Goal: Check status: Check status

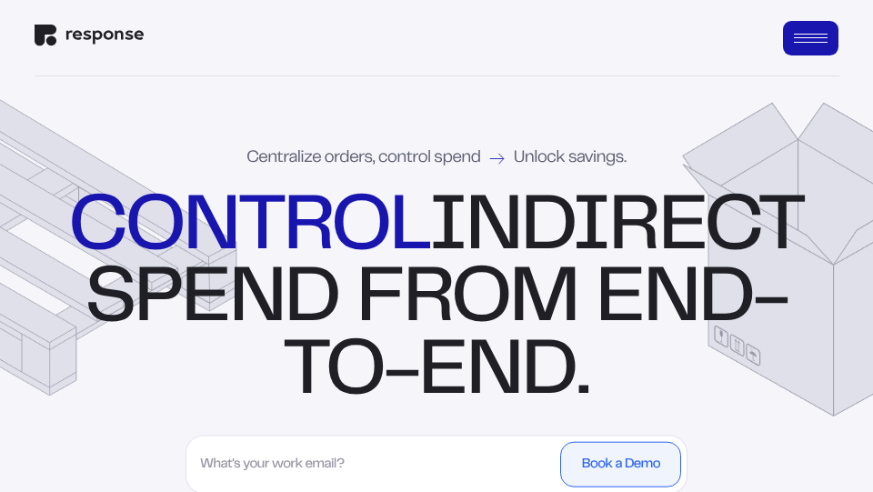
click at [819, 45] on button "Open Menu" at bounding box center [811, 38] width 56 height 35
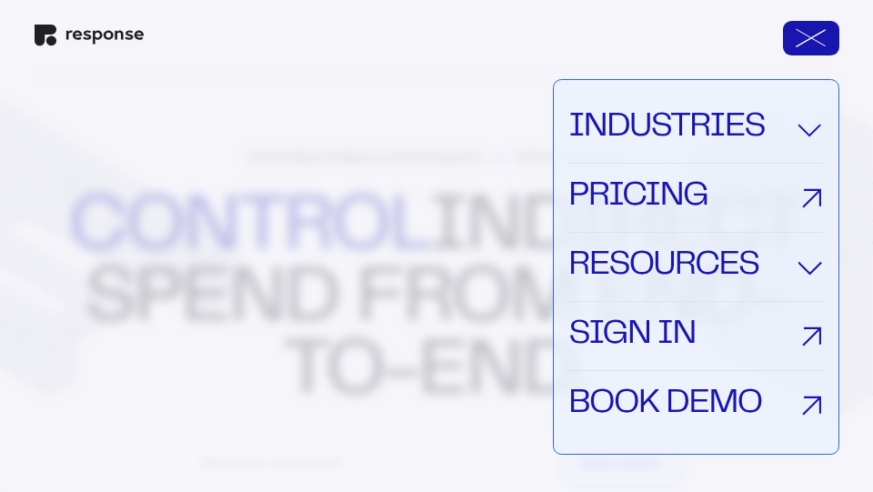
click at [666, 339] on link "Sign In" at bounding box center [695, 336] width 254 height 69
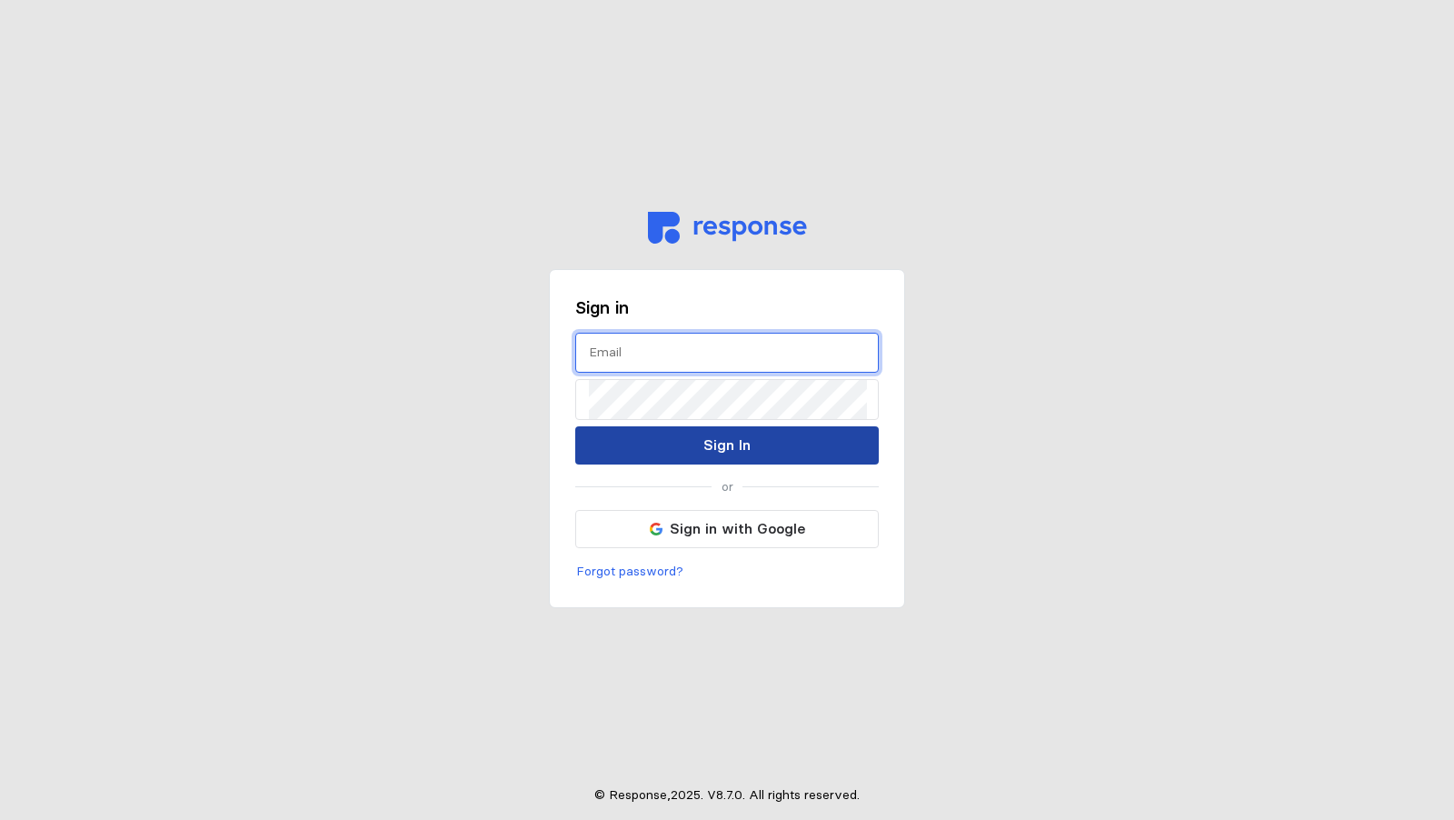
type input "[PERSON_NAME][EMAIL_ADDRESS][DOMAIN_NAME]"
click at [700, 442] on button "Sign In" at bounding box center [727, 445] width 304 height 38
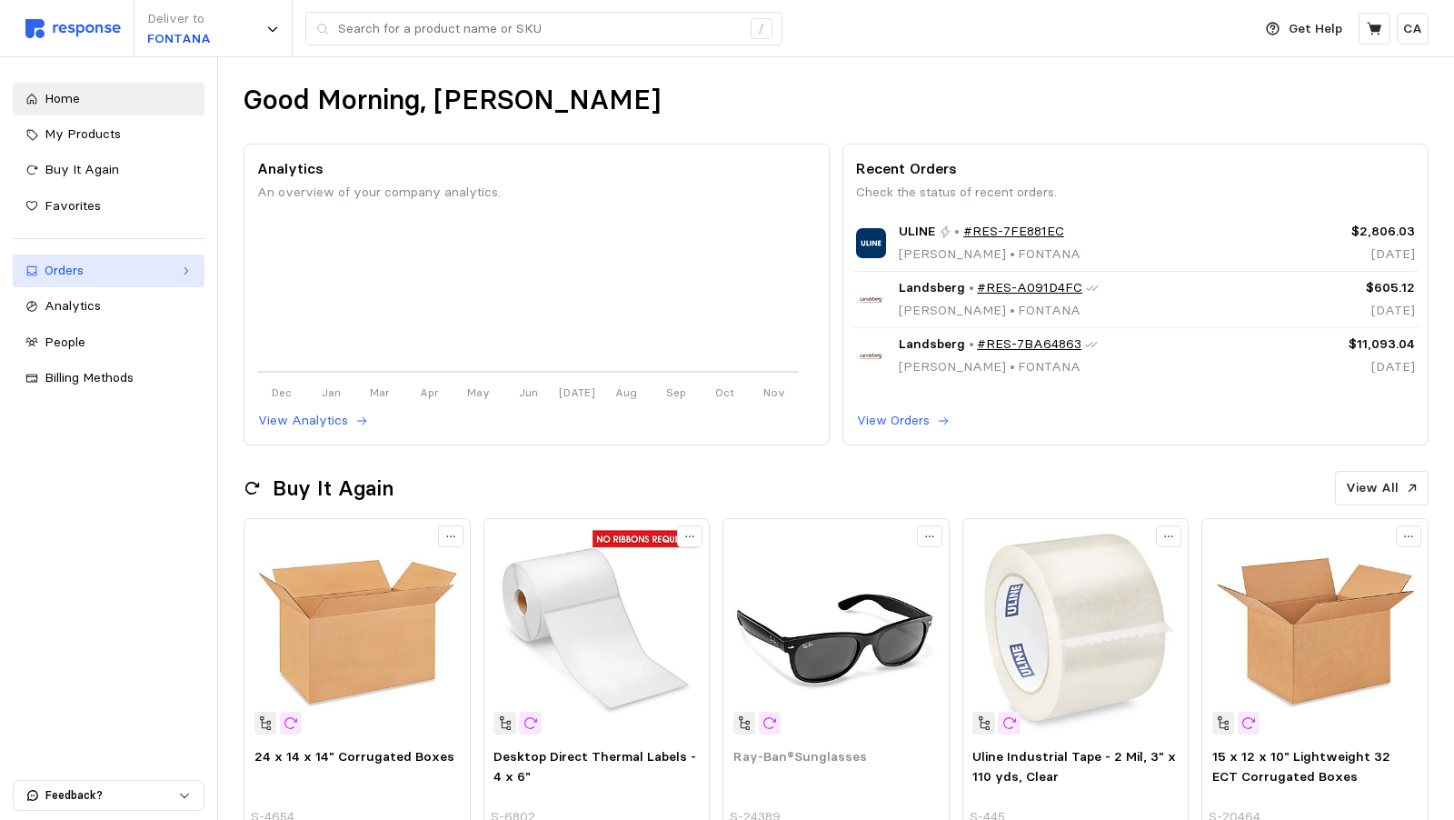
click at [173, 271] on div "Orders" at bounding box center [109, 271] width 128 height 20
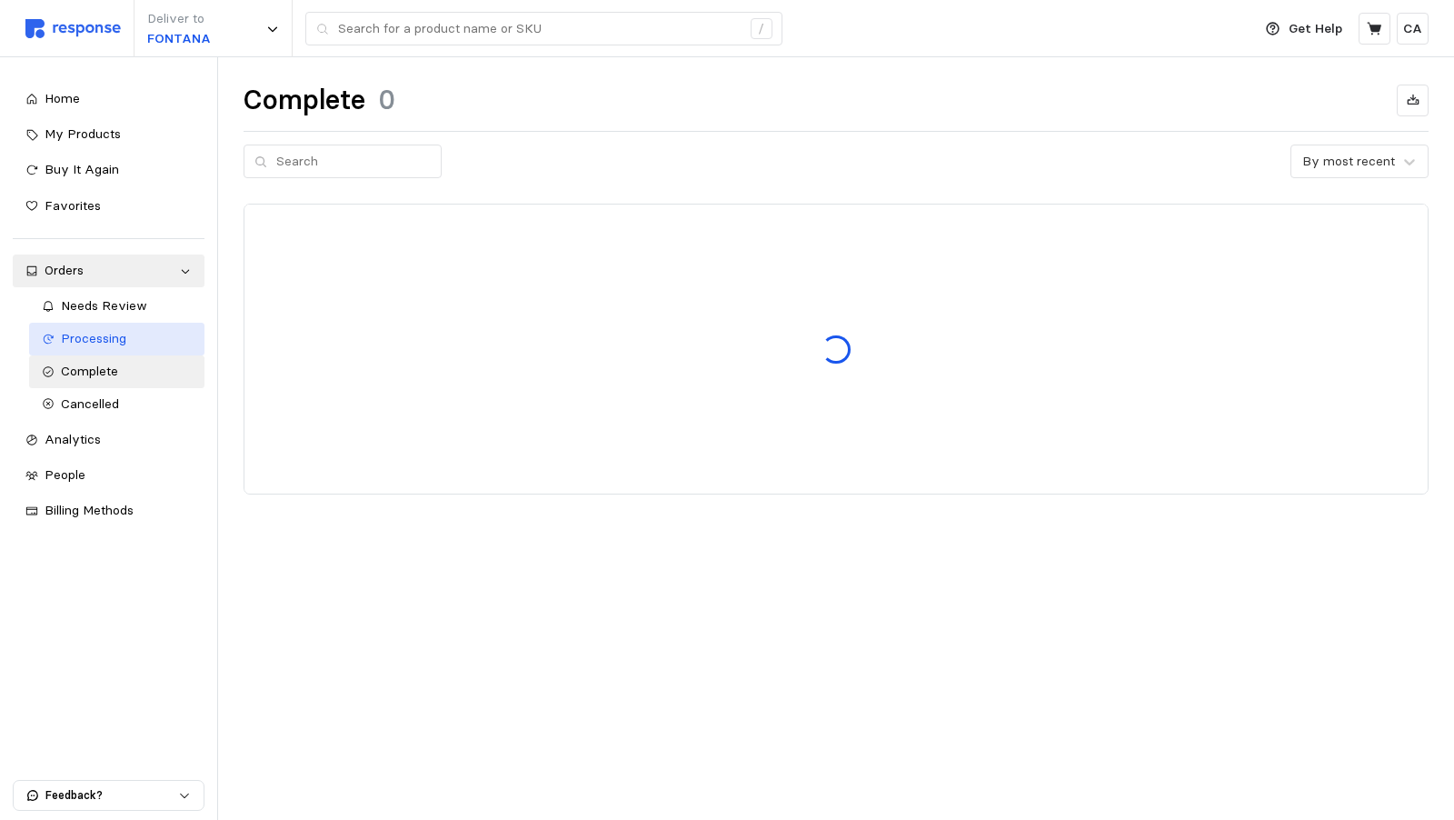
click at [102, 340] on span "Processing" at bounding box center [93, 338] width 65 height 16
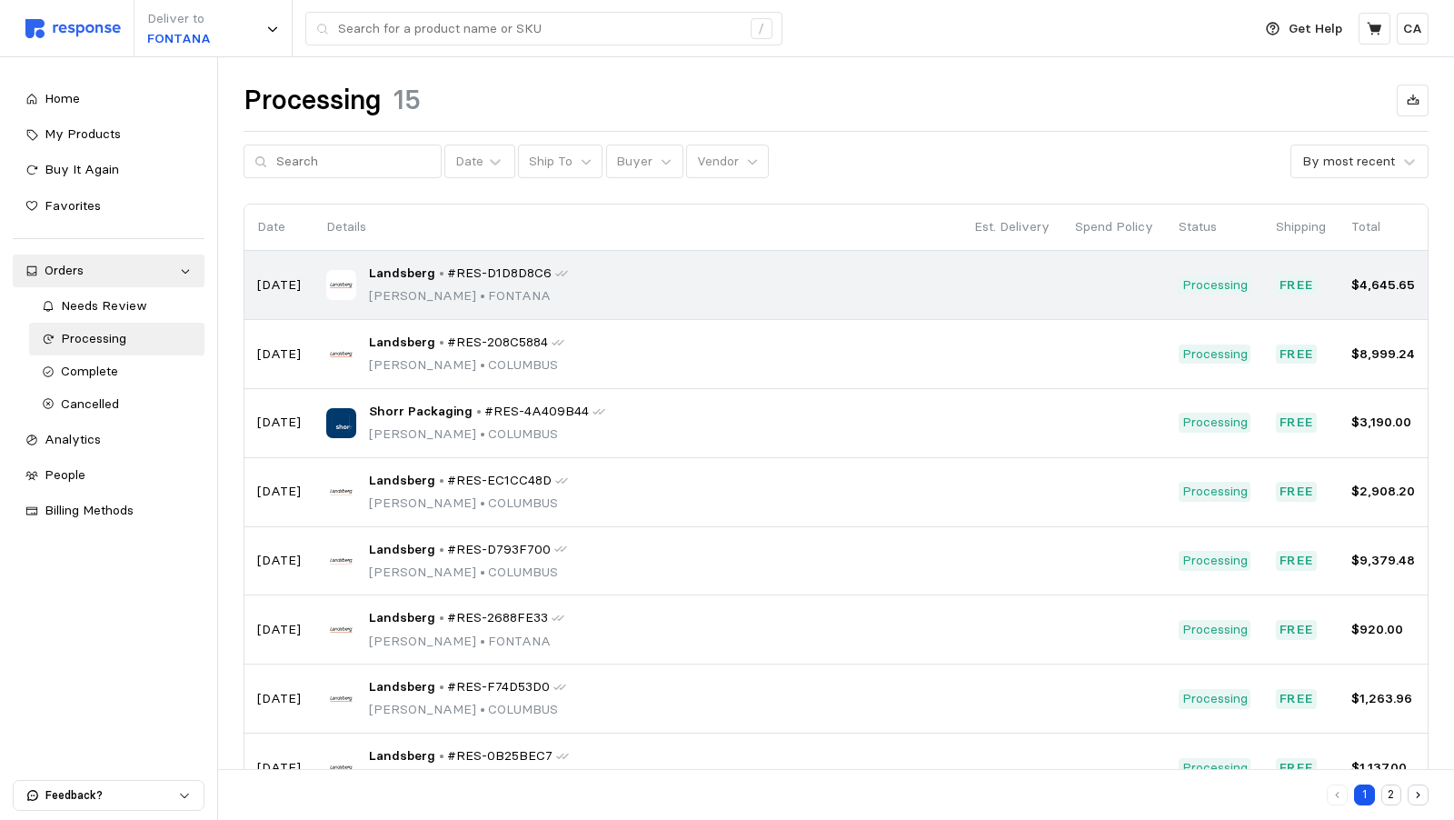
click at [478, 273] on span "#RES-D1D8D8C6" at bounding box center [499, 274] width 105 height 20
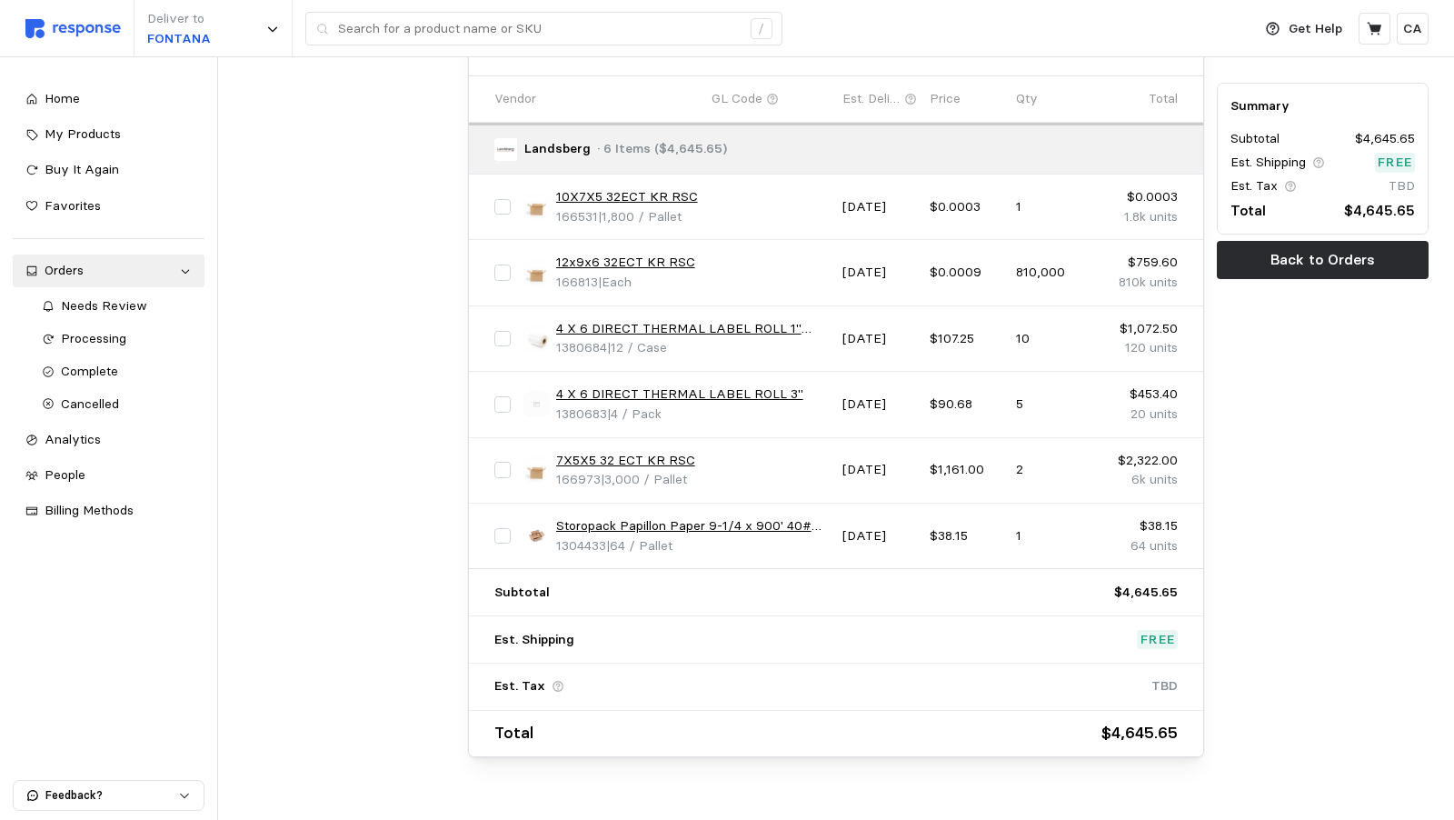
scroll to position [900, 0]
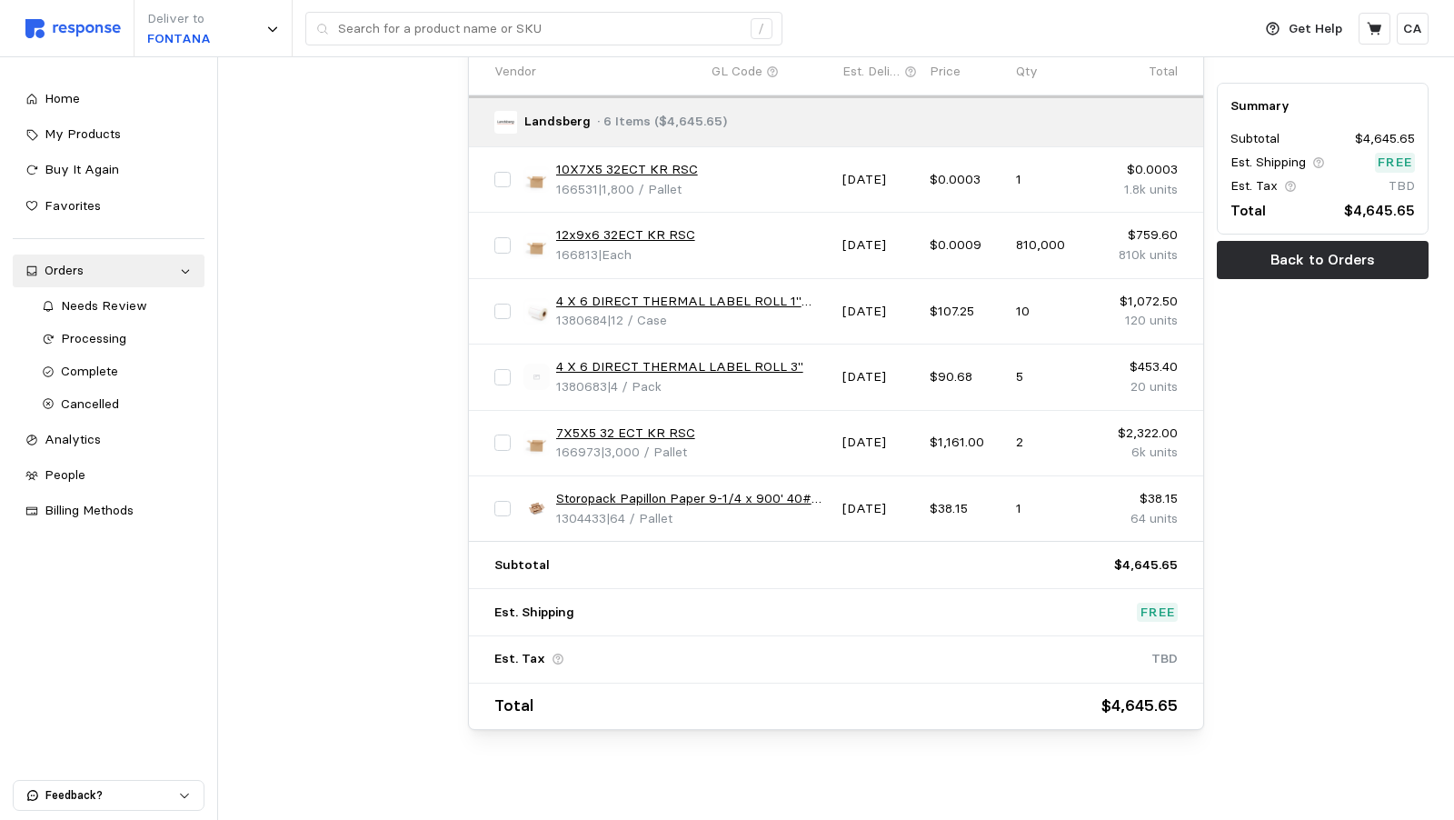
click at [556, 226] on link "12x9x6 32ECT KR RSC" at bounding box center [625, 235] width 139 height 20
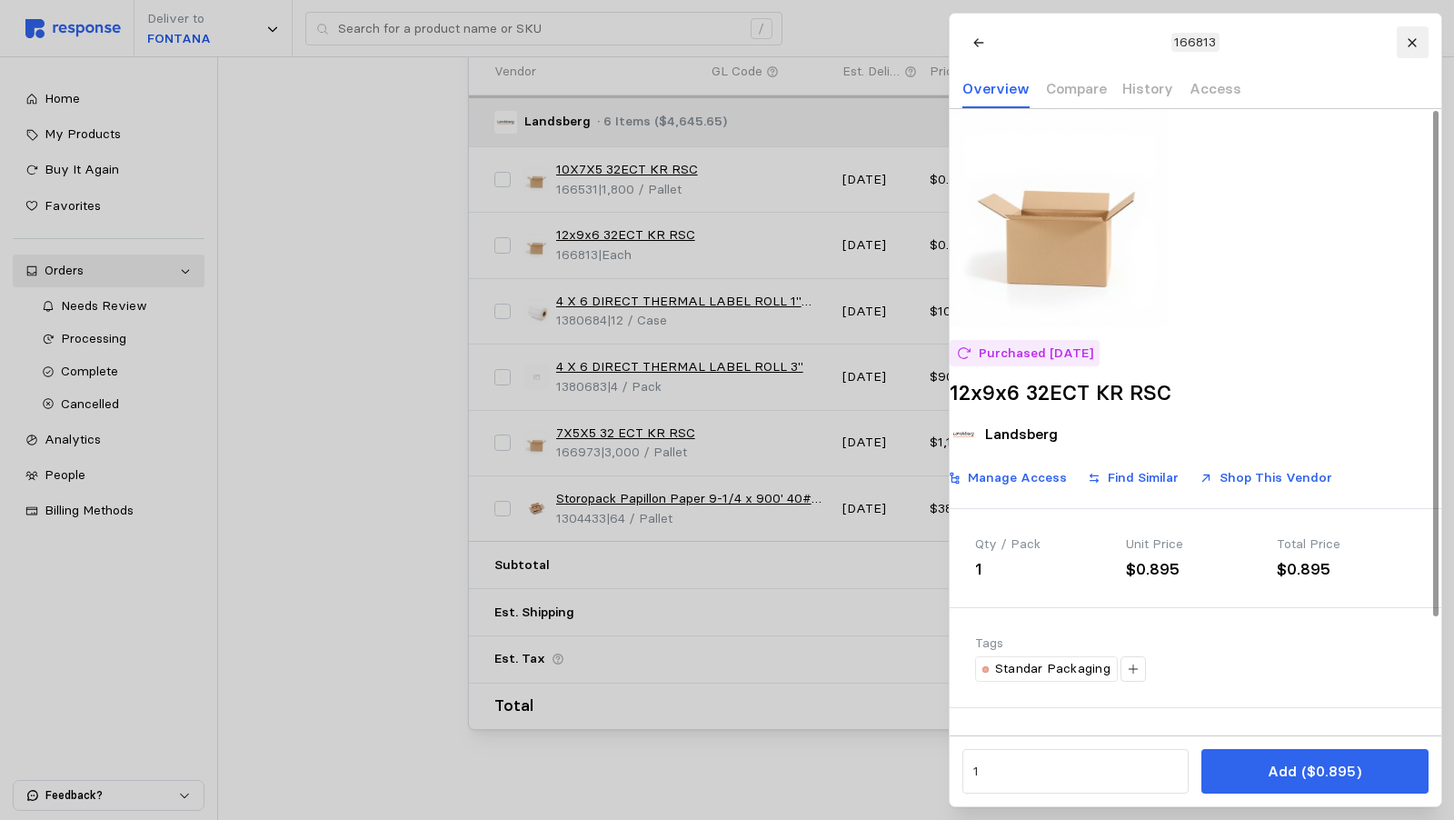
click at [1406, 38] on icon at bounding box center [1412, 42] width 13 height 13
